Goal: Find specific page/section

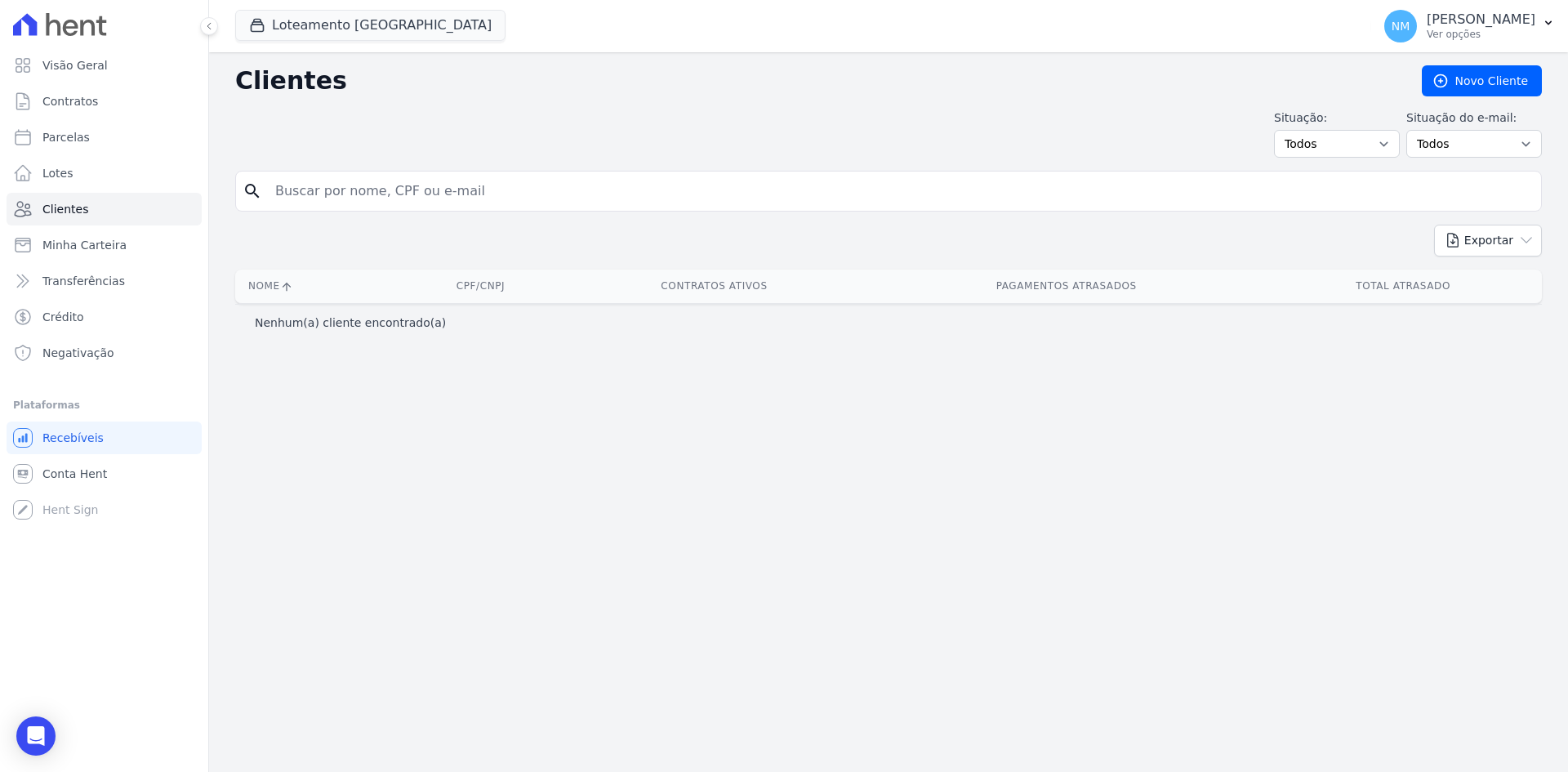
click at [359, 185] on input "search" at bounding box center [900, 191] width 1269 height 33
type input "[STREET_ADDRESS]"
click at [119, 242] on span "Minha Carteira" at bounding box center [84, 245] width 84 height 16
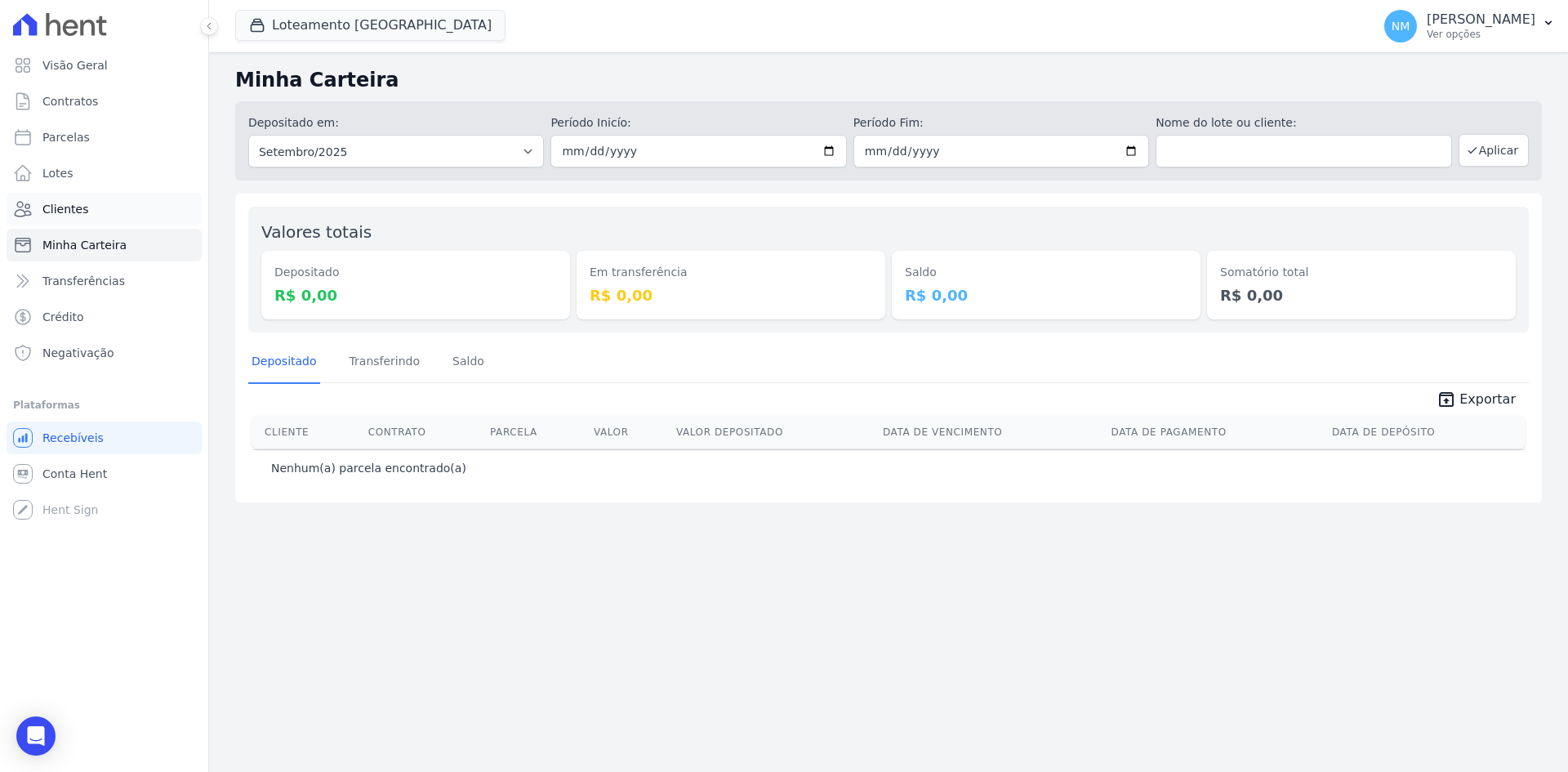
click at [104, 210] on link "Clientes" at bounding box center [104, 209] width 195 height 33
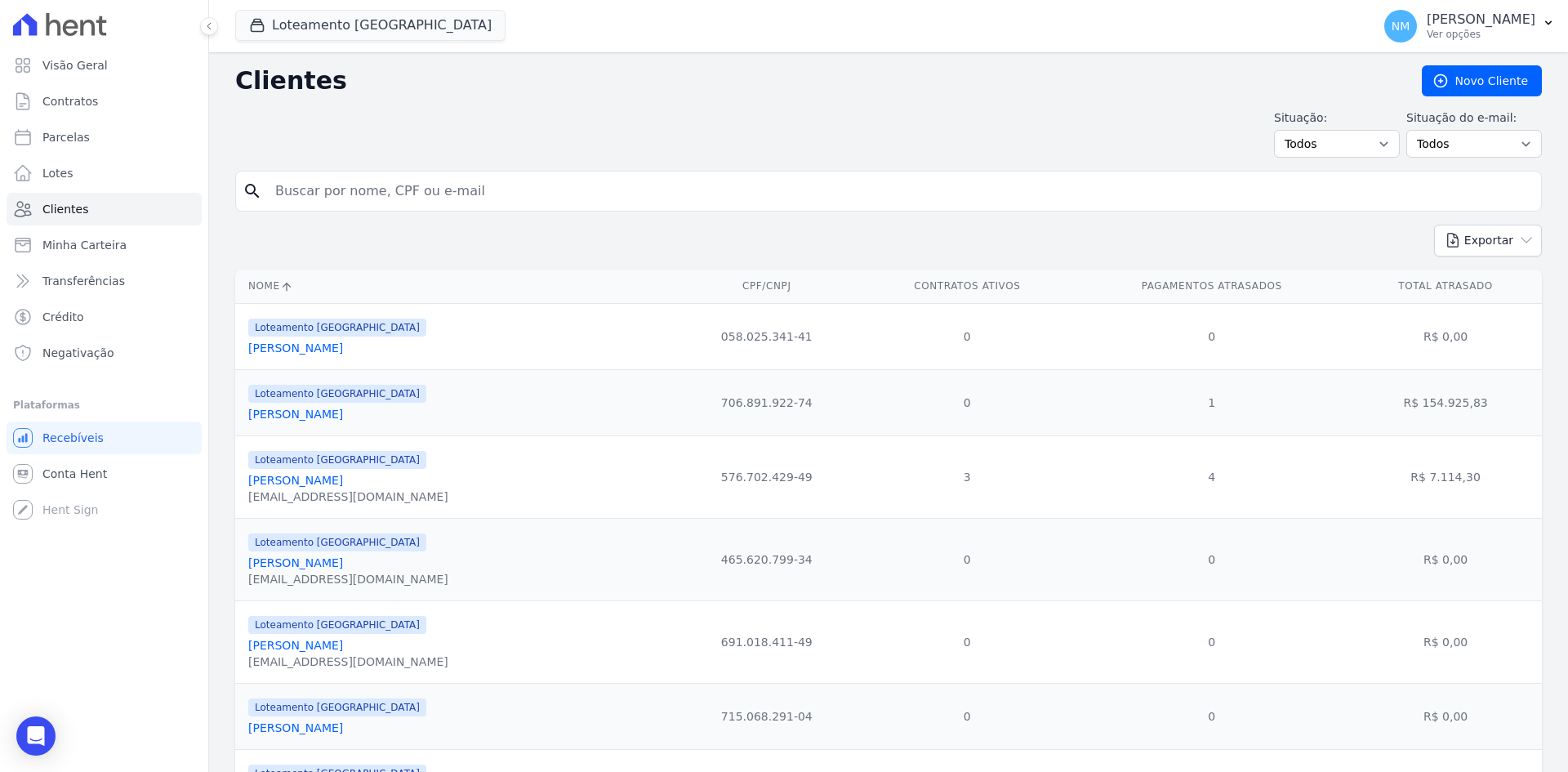
click at [524, 193] on input "search" at bounding box center [900, 191] width 1269 height 33
type input "Luzia"
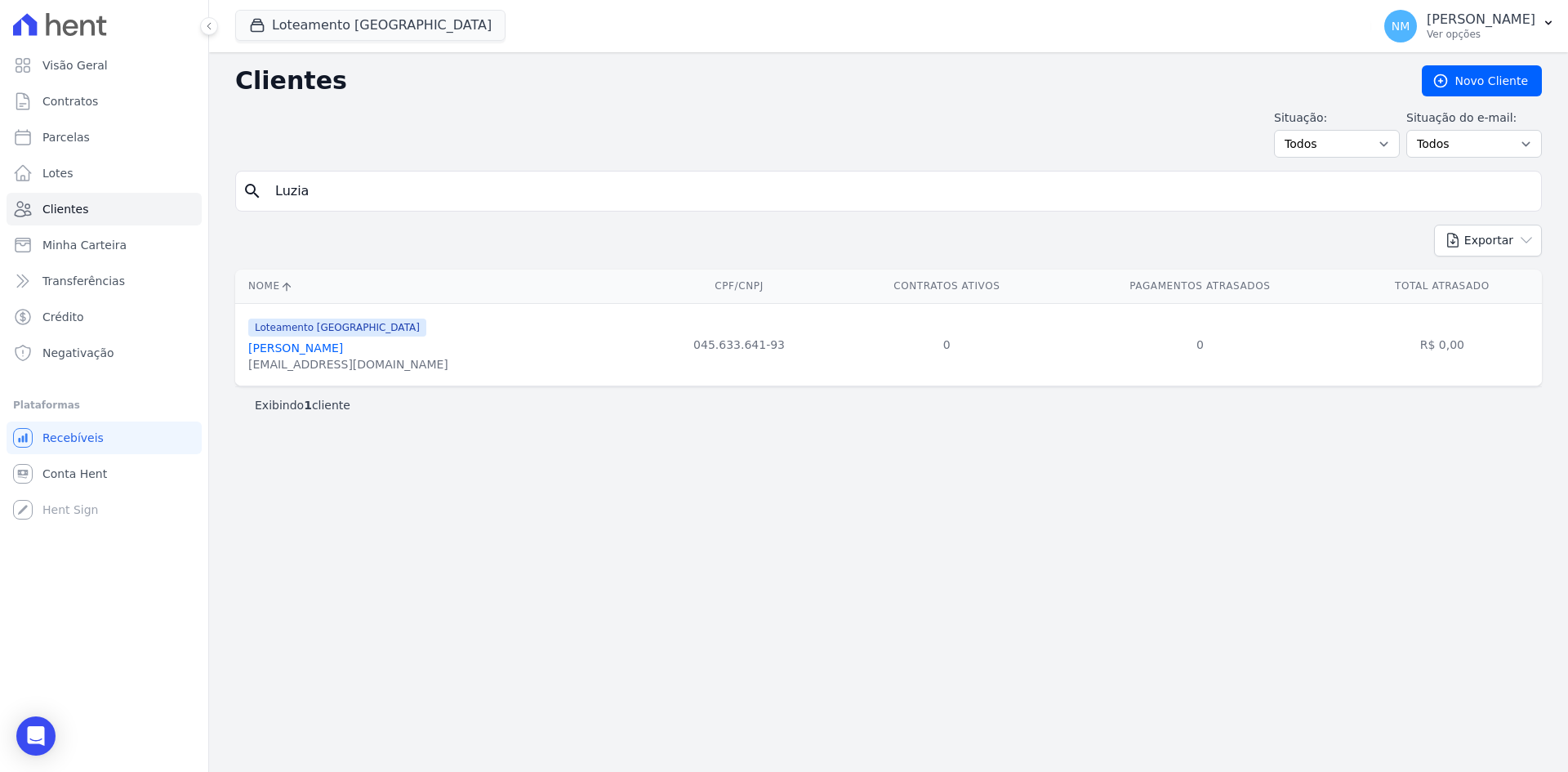
click at [343, 351] on link "[PERSON_NAME]" at bounding box center [295, 348] width 95 height 13
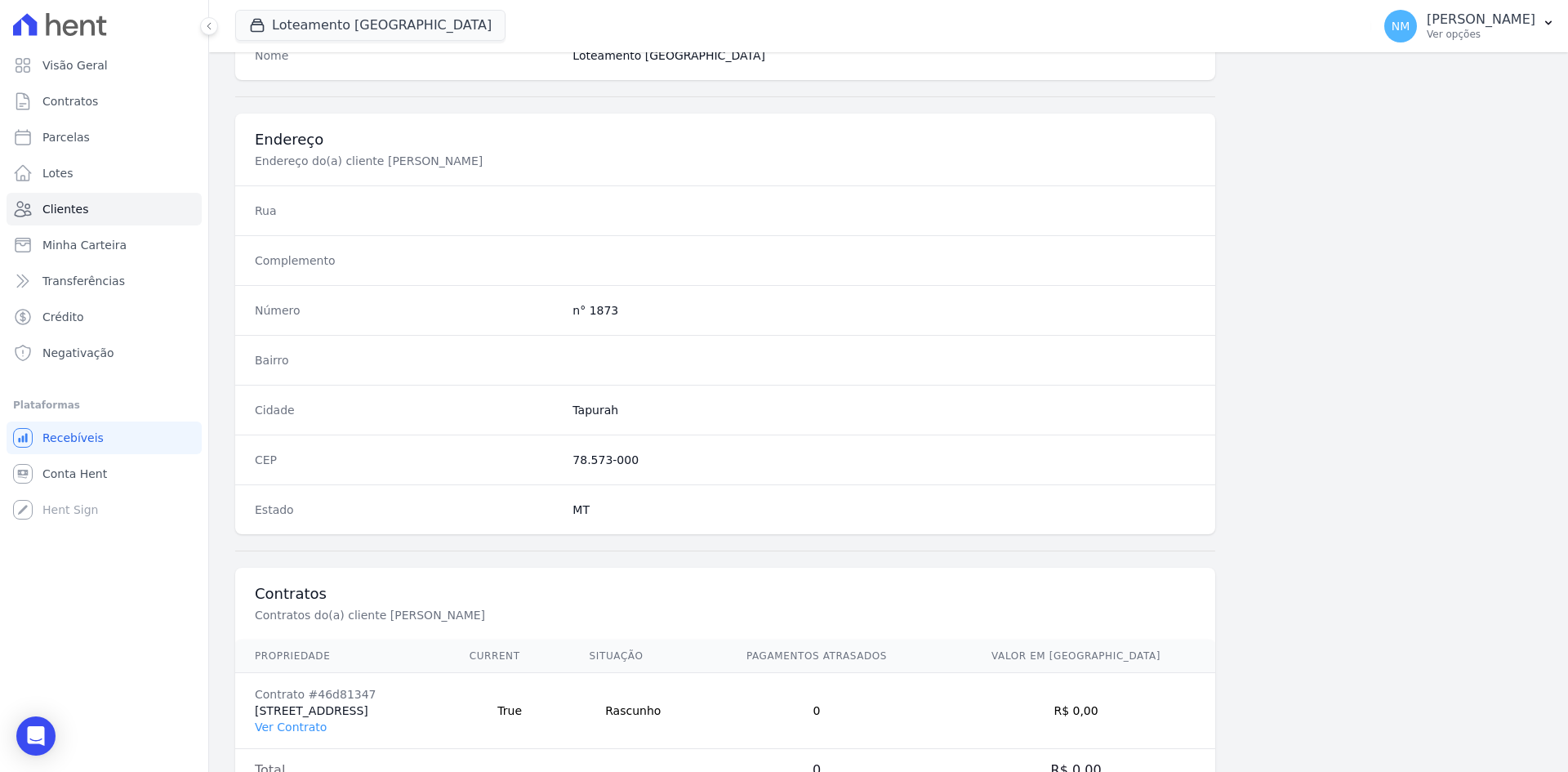
scroll to position [756, 0]
